Goal: Information Seeking & Learning: Check status

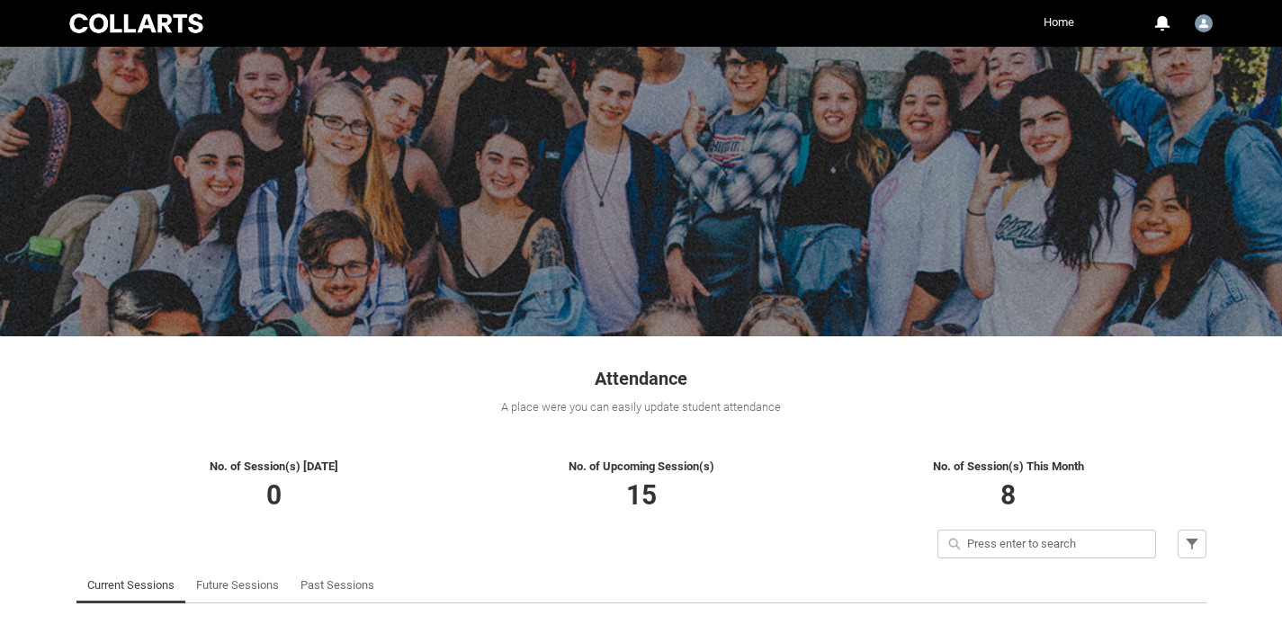
click at [1055, 22] on link "Home" at bounding box center [1059, 22] width 40 height 27
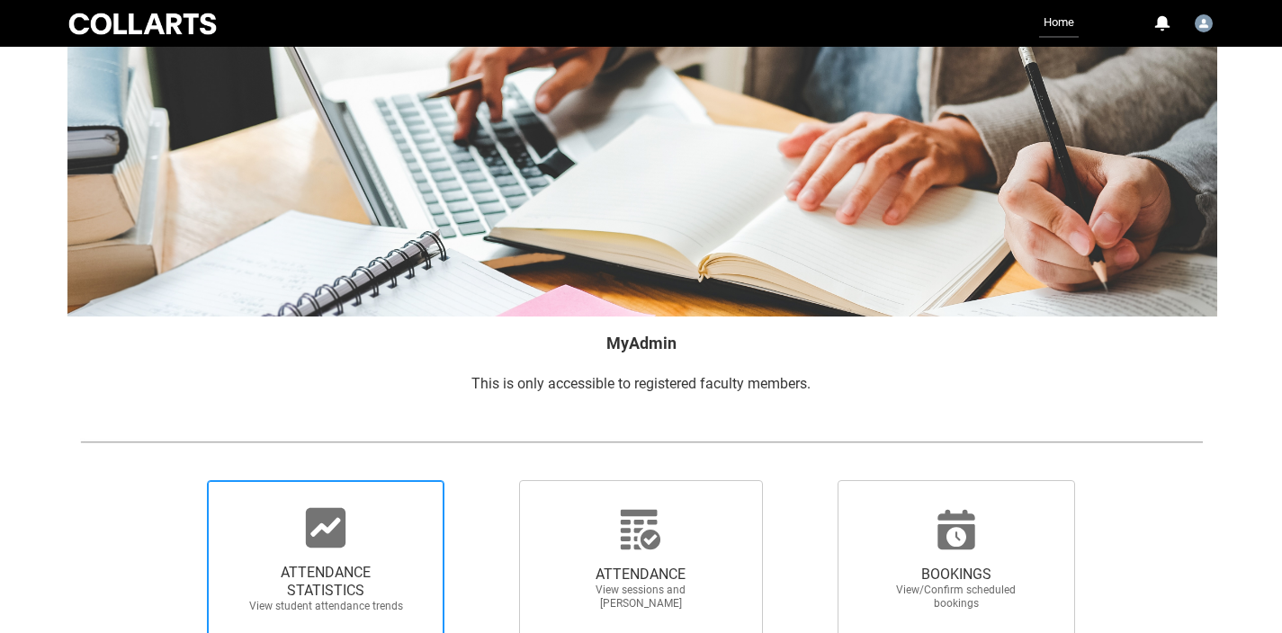
click at [331, 549] on icon at bounding box center [325, 527] width 43 height 43
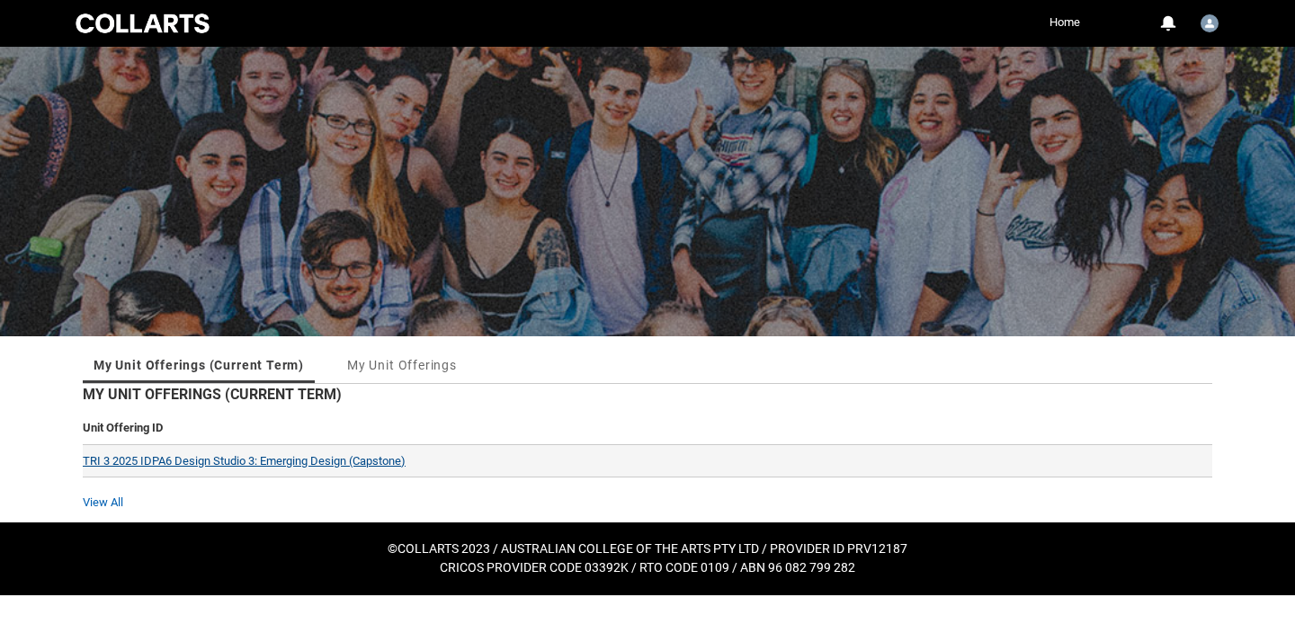
click at [255, 462] on link "TRI 3 2025 IDPA6 Design Studio 3: Emerging Design (Capstone)" at bounding box center [244, 460] width 323 height 13
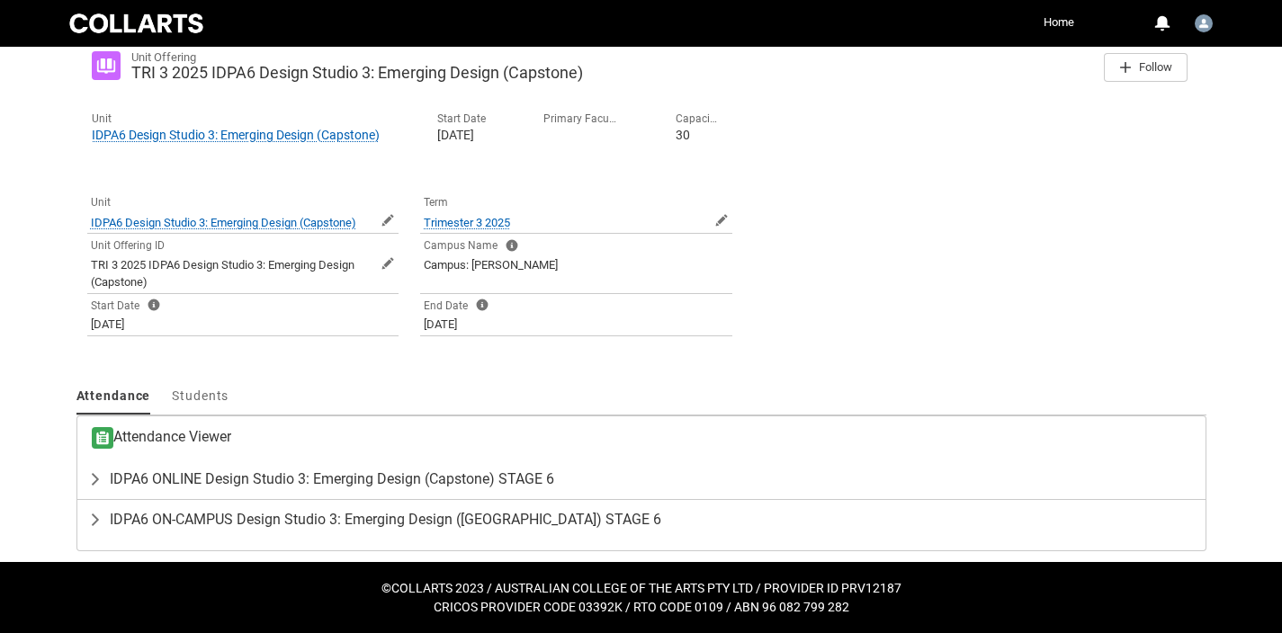
scroll to position [312, 0]
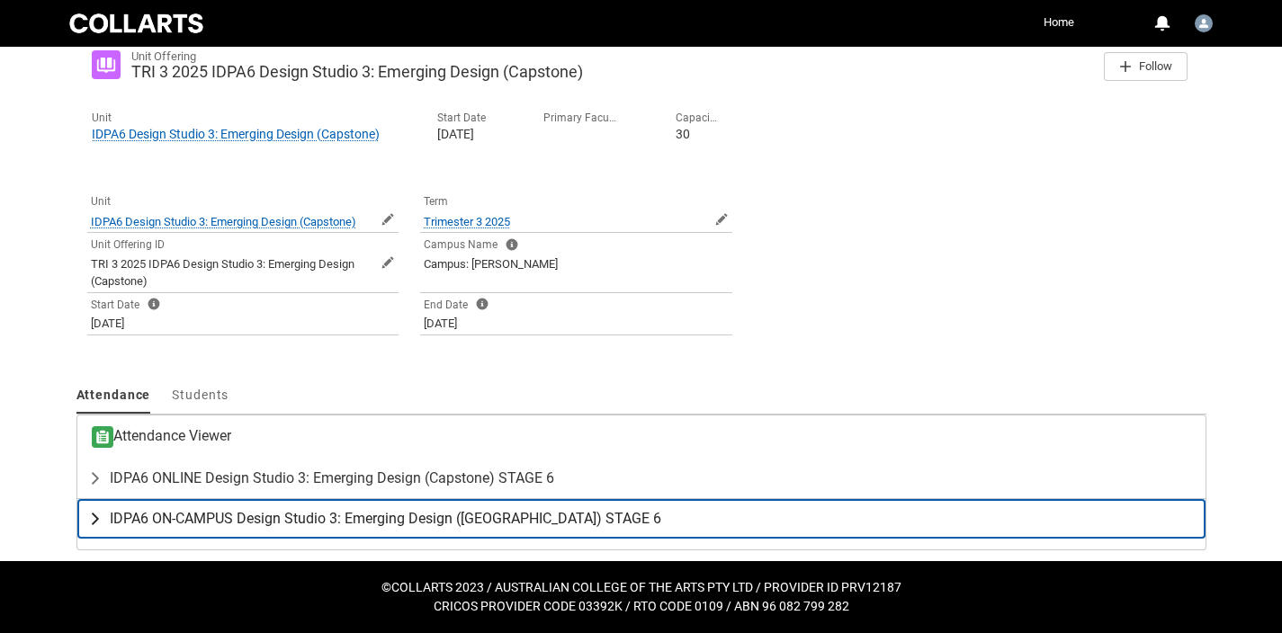
click at [331, 516] on span "IDPA6 ON-CAMPUS Design Studio 3: Emerging Design (Capstone) STAGE 6" at bounding box center [385, 519] width 551 height 18
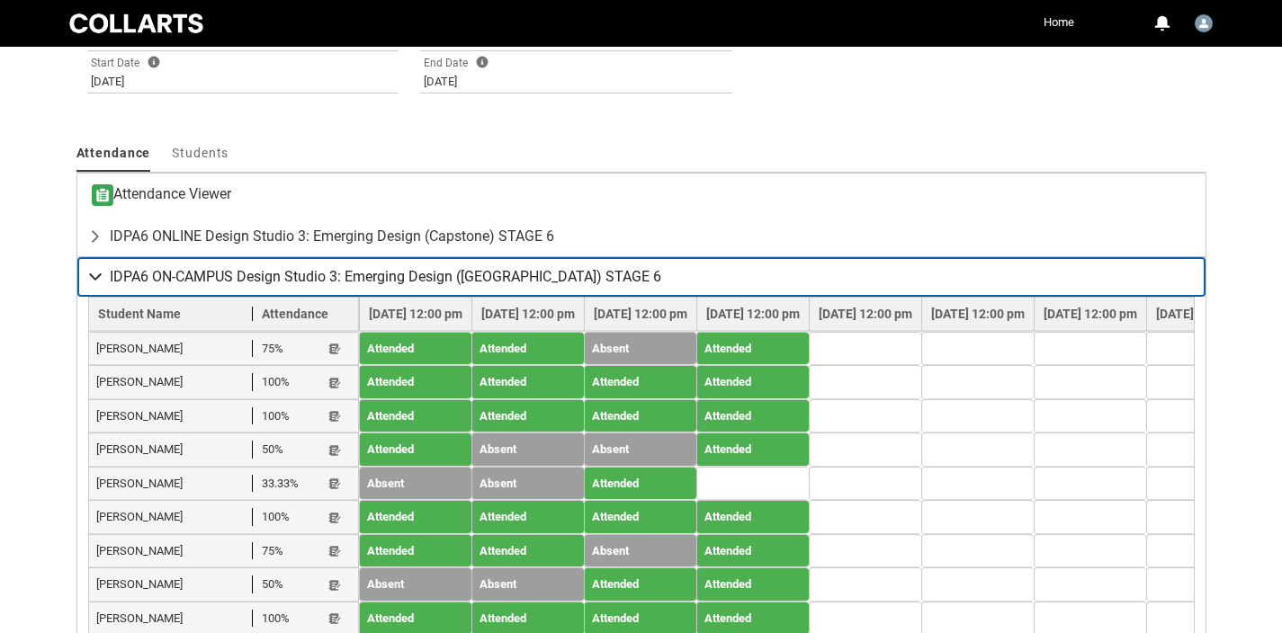
scroll to position [691, 0]
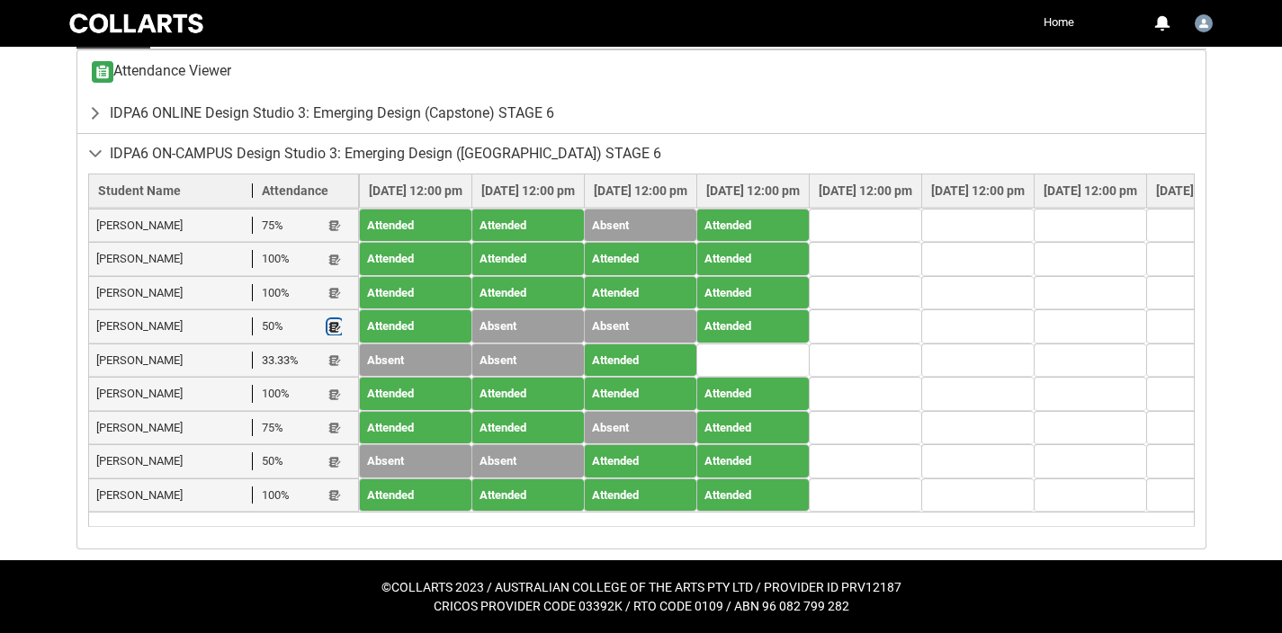
click at [337, 320] on lightning-primitive-icon "button" at bounding box center [334, 326] width 13 height 13
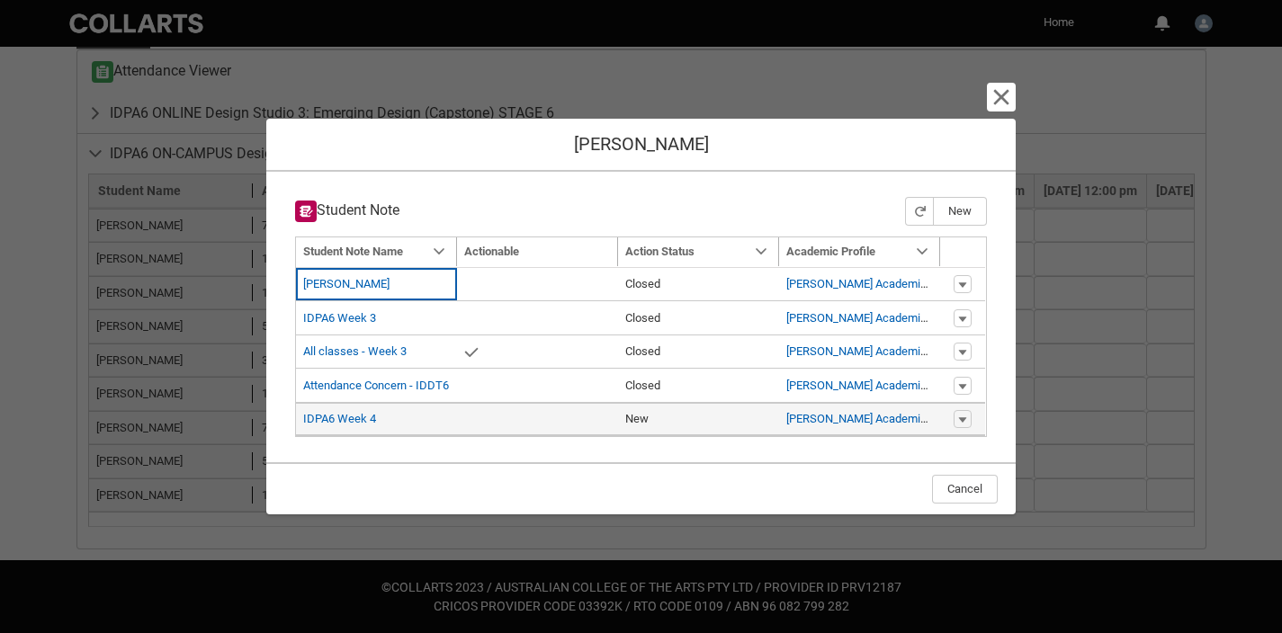
click at [384, 416] on span "IDPA6 Week 4" at bounding box center [376, 419] width 147 height 18
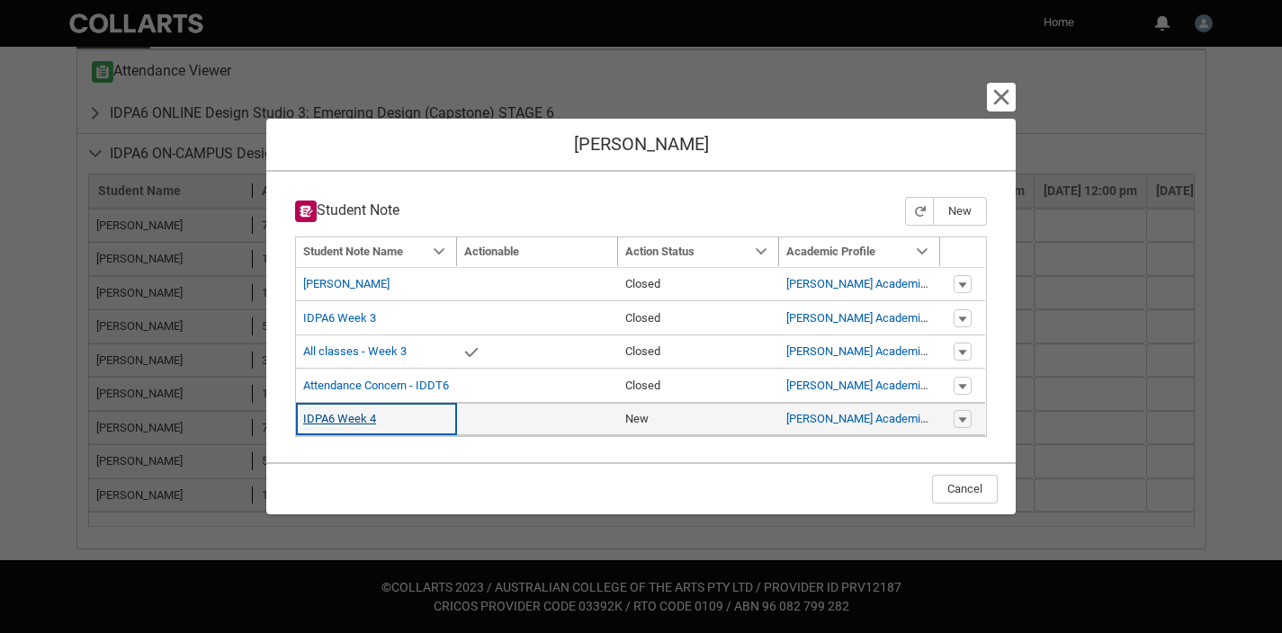
click at [362, 421] on link "IDPA6 Week 4" at bounding box center [339, 418] width 73 height 13
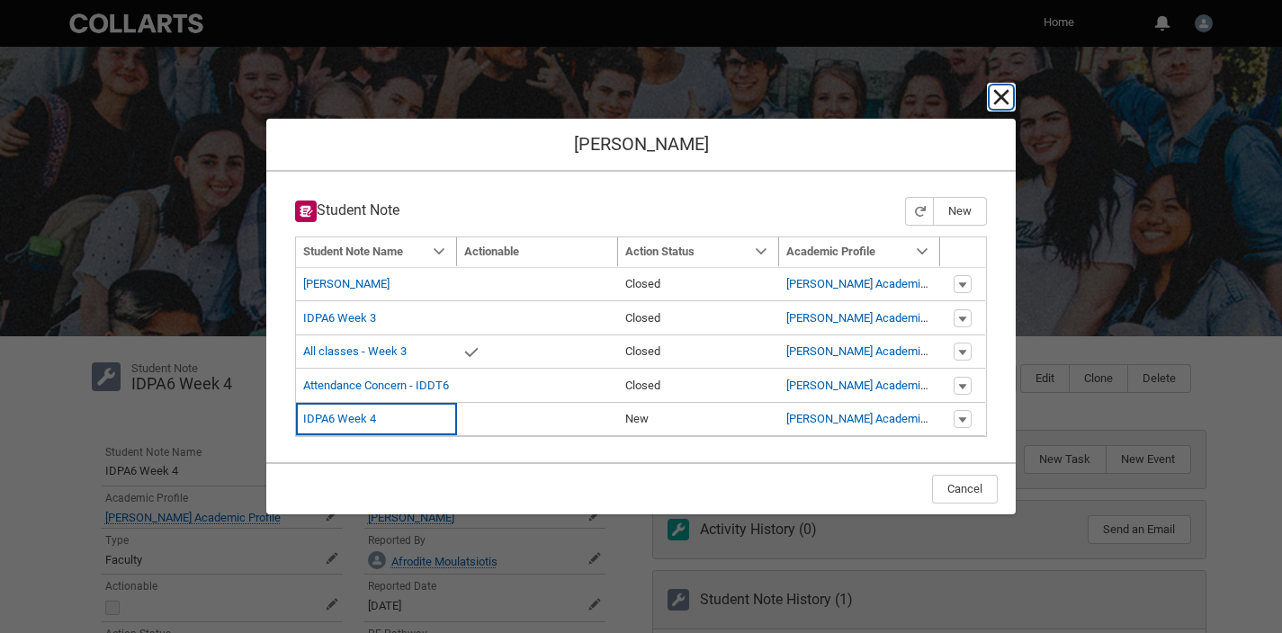
click at [1005, 91] on lightning-primitive-icon "button" at bounding box center [1001, 97] width 22 height 22
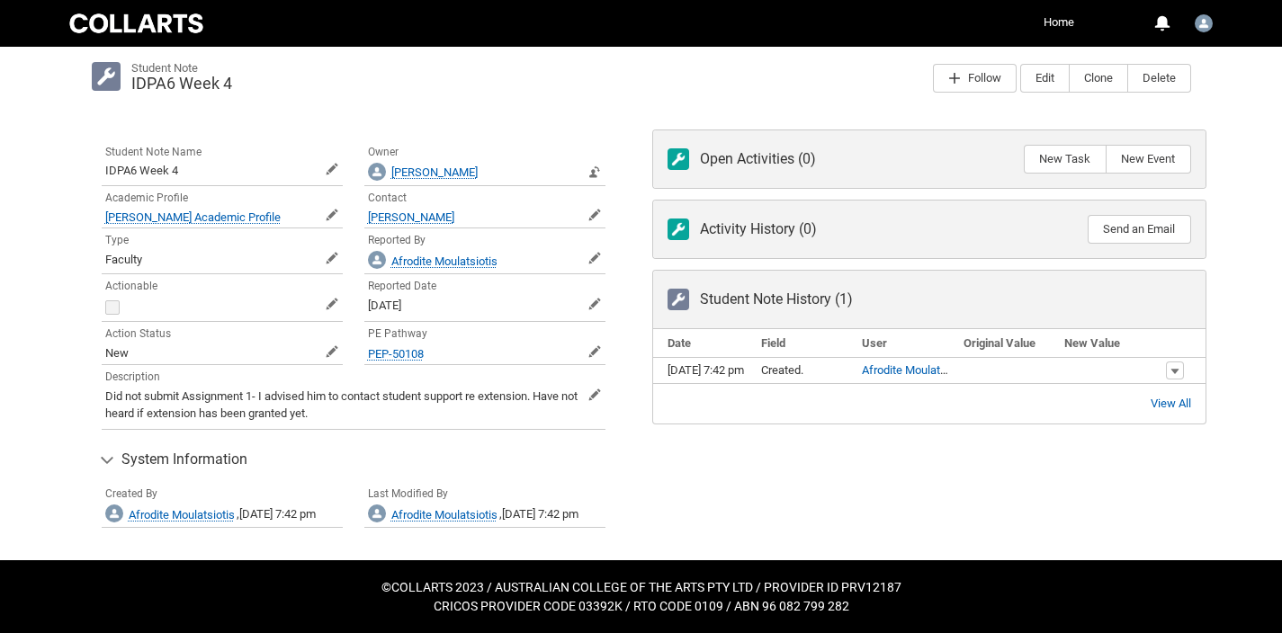
scroll to position [317, 0]
drag, startPoint x: 592, startPoint y: 378, endPoint x: 658, endPoint y: 460, distance: 106.2
click at [657, 460] on div "Student Note Name IDPA6 Week 4 Edit Student Note Name Owner Jing Ward Open Jing…" at bounding box center [641, 340] width 1151 height 442
click at [873, 527] on div "Open Activities (0) New Task New Event Subject Name Task Due Date Action Activi…" at bounding box center [929, 340] width 576 height 442
